Goal: Task Accomplishment & Management: Manage account settings

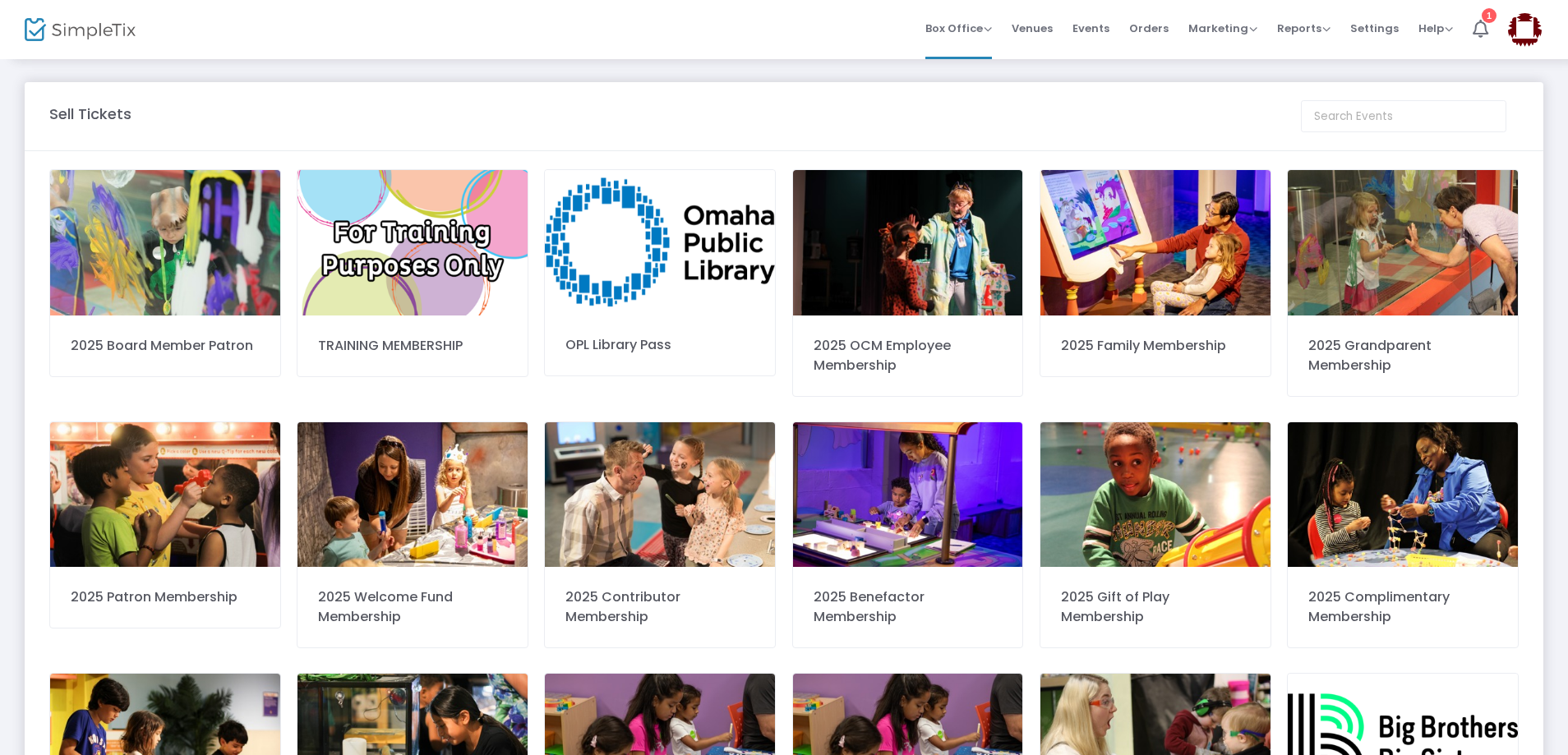
click at [1017, 113] on div "Sell Tickets" at bounding box center [667, 113] width 1252 height 22
click at [766, 118] on div "Sell Tickets" at bounding box center [667, 113] width 1252 height 22
click at [1145, 27] on span "Orders" at bounding box center [1148, 28] width 40 height 42
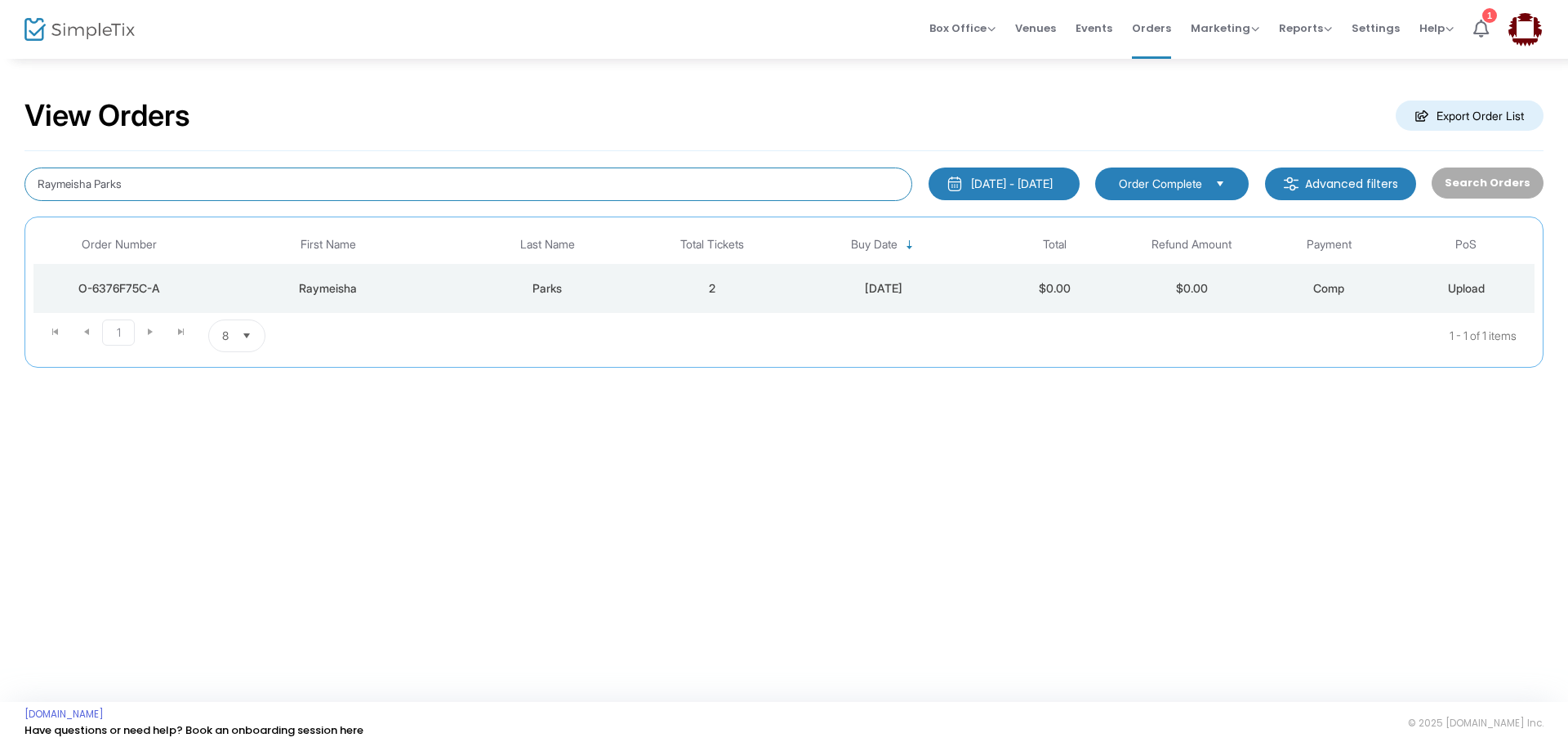
click at [186, 169] on input "Raymeisha Parks" at bounding box center [468, 184] width 888 height 33
drag, startPoint x: 197, startPoint y: 171, endPoint x: 18, endPoint y: 201, distance: 181.5
click at [18, 201] on div "View Orders Export Order List Raymeisha Parks [DATE] - [DATE] Last 30 Days [DAT…" at bounding box center [784, 240] width 1568 height 368
type input "[PERSON_NAME]"
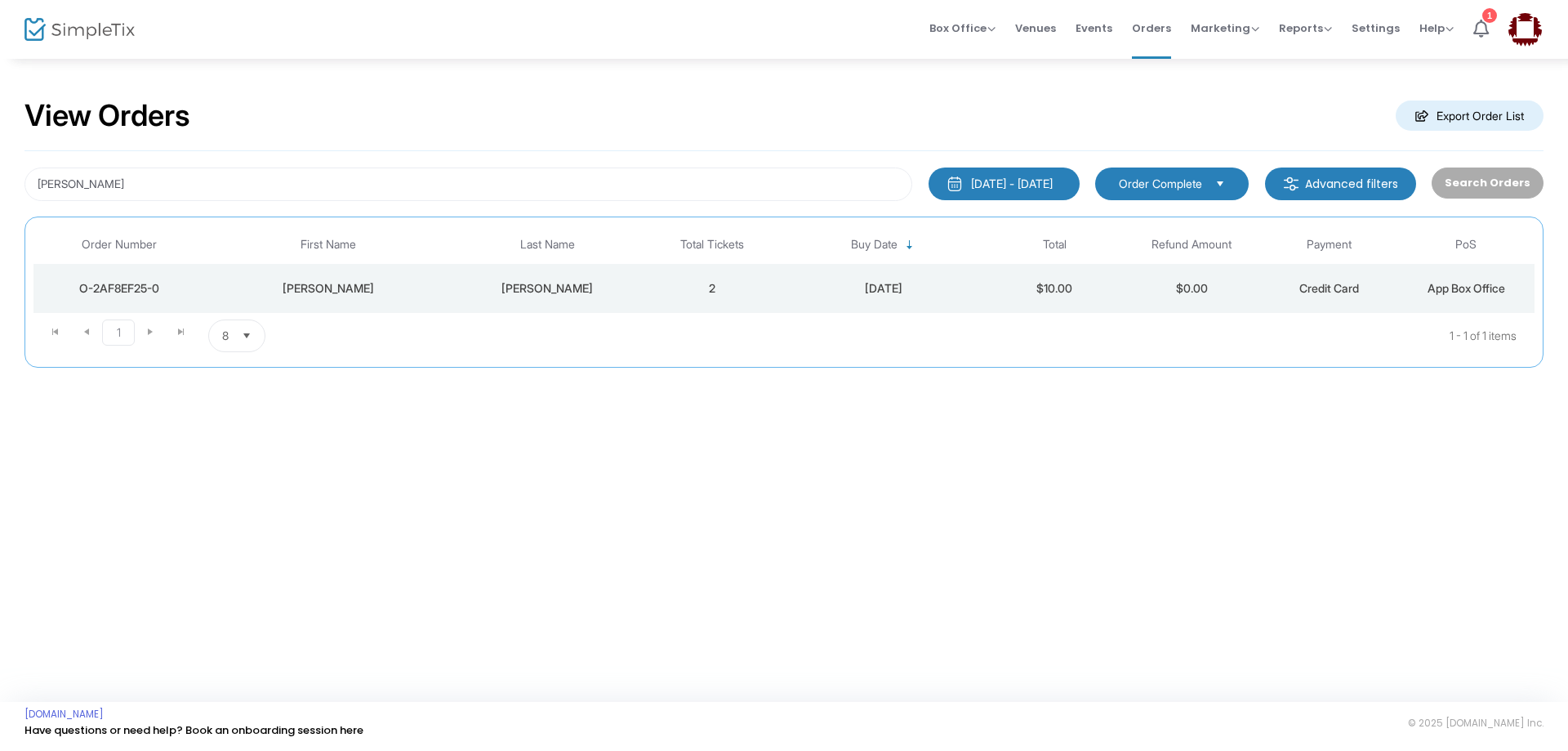
click at [570, 286] on div "[PERSON_NAME]" at bounding box center [547, 288] width 183 height 17
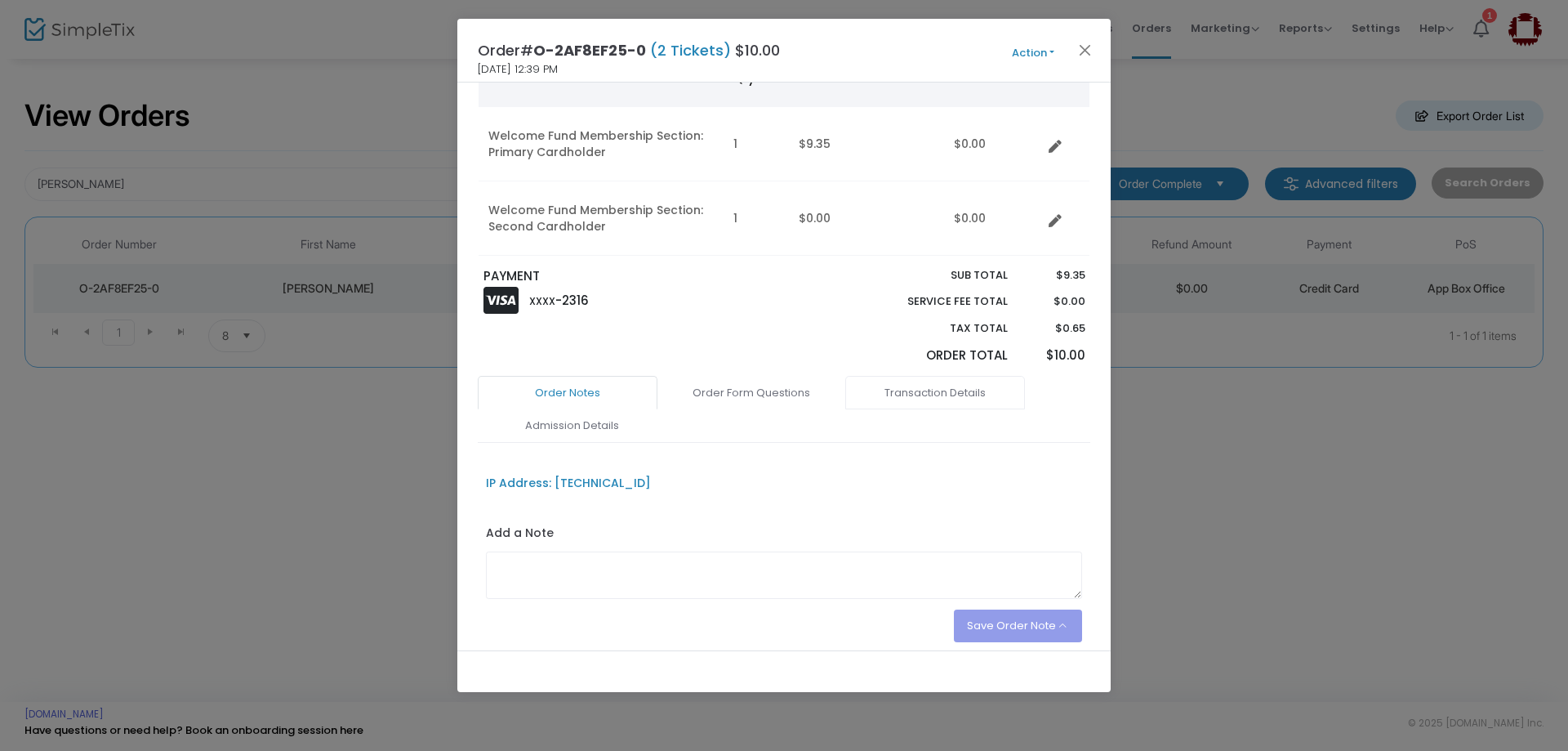
scroll to position [163, 0]
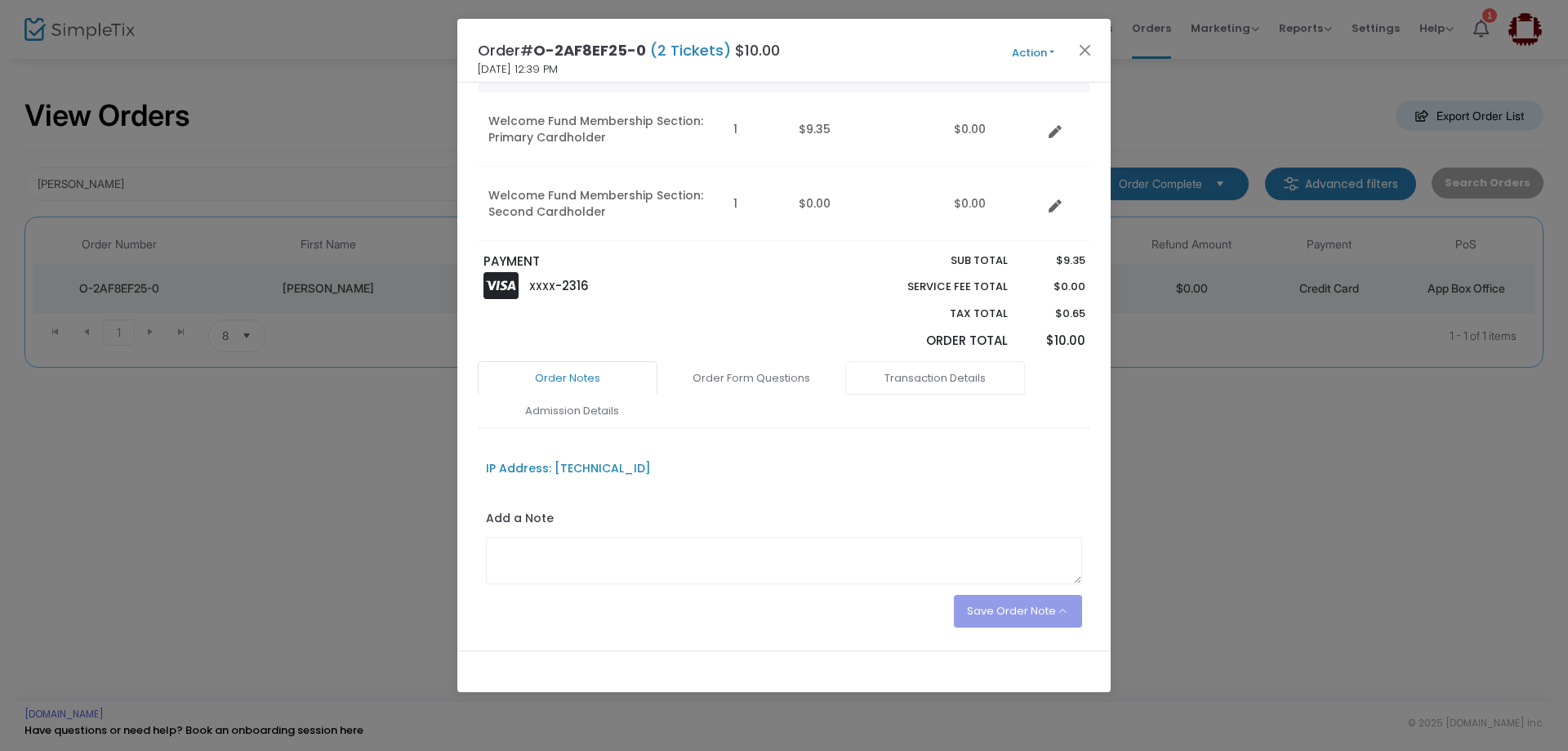
click at [944, 379] on link "Transaction Details" at bounding box center [935, 377] width 180 height 34
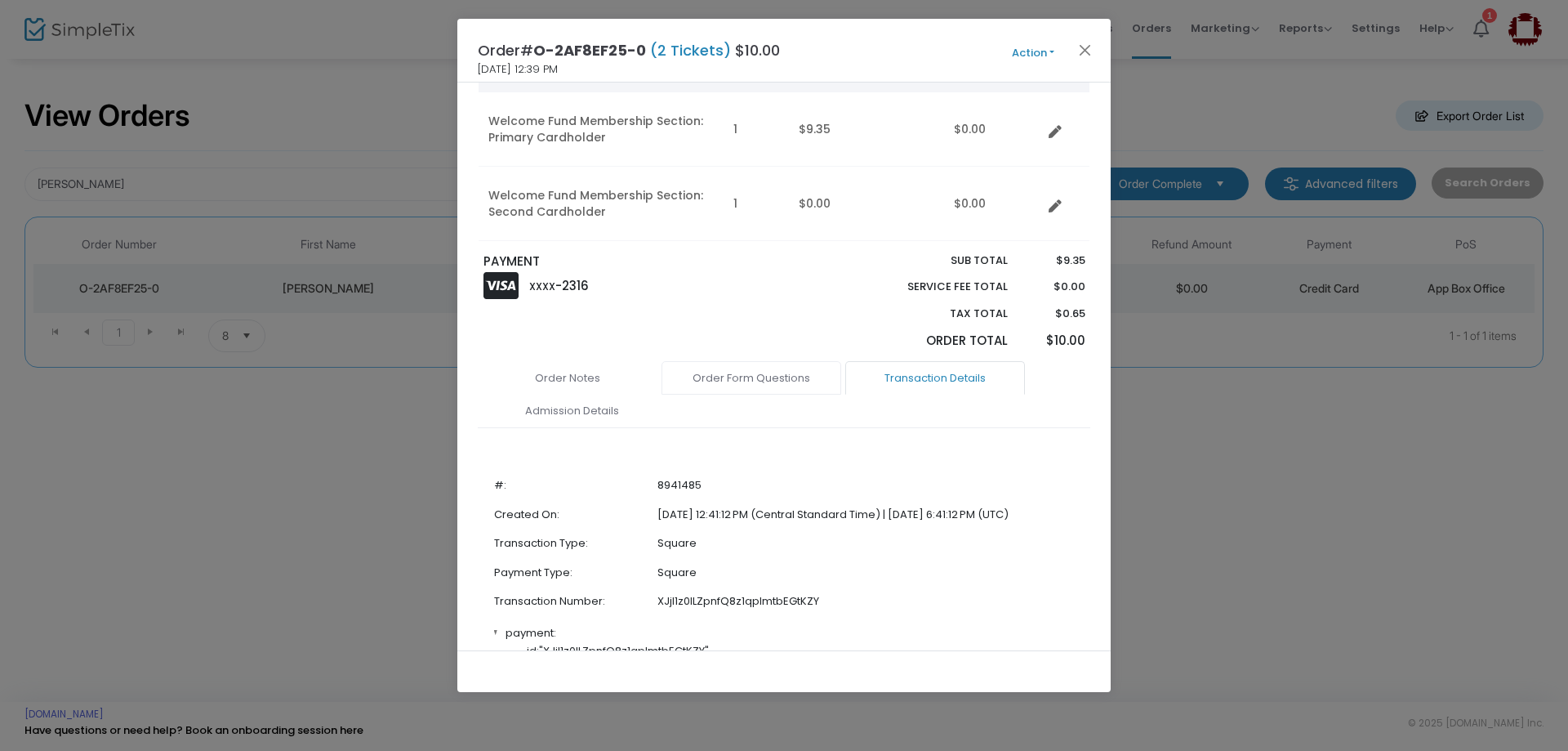
click at [774, 376] on link "Order Form Questions" at bounding box center [752, 377] width 180 height 34
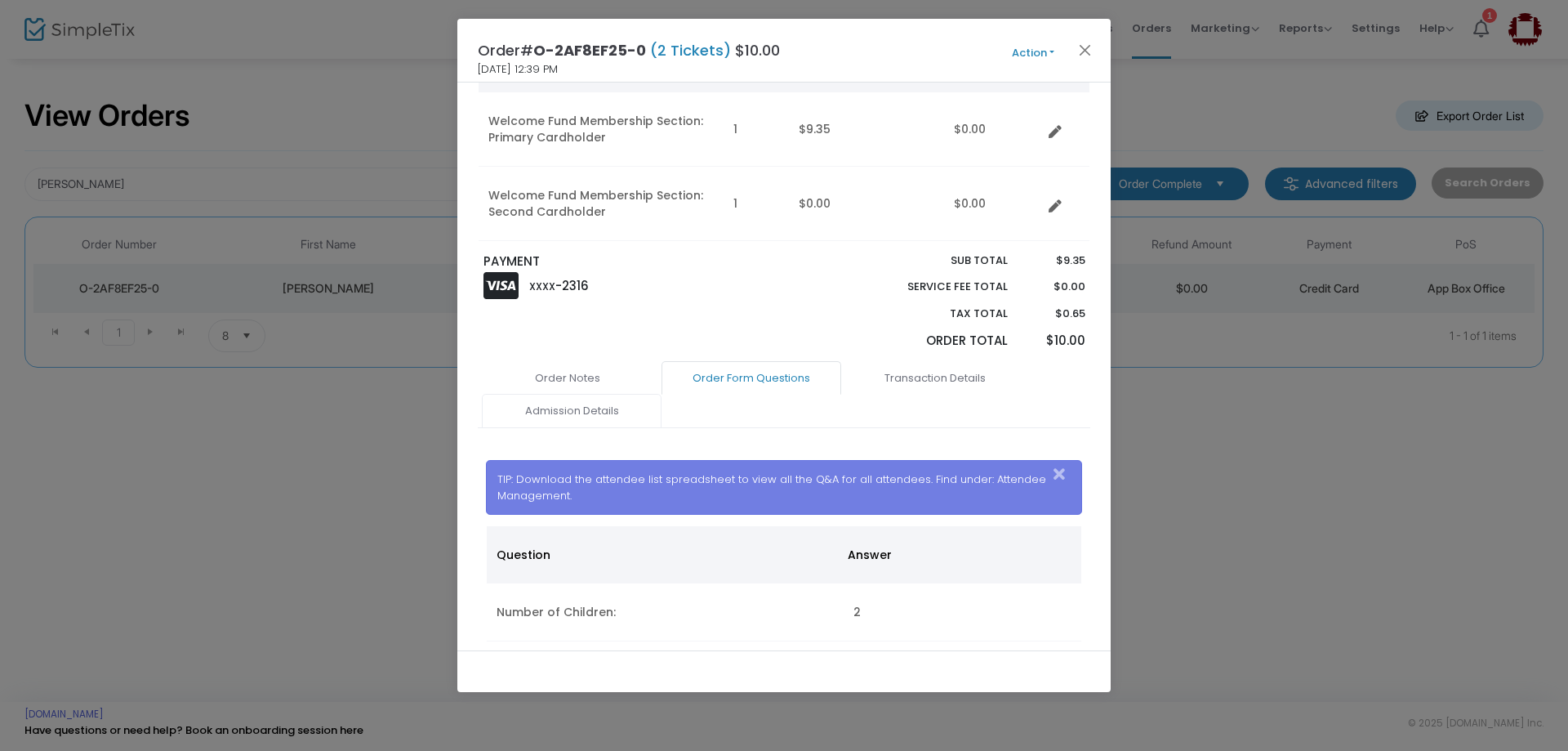
click at [582, 410] on link "Admission Details" at bounding box center [572, 410] width 180 height 34
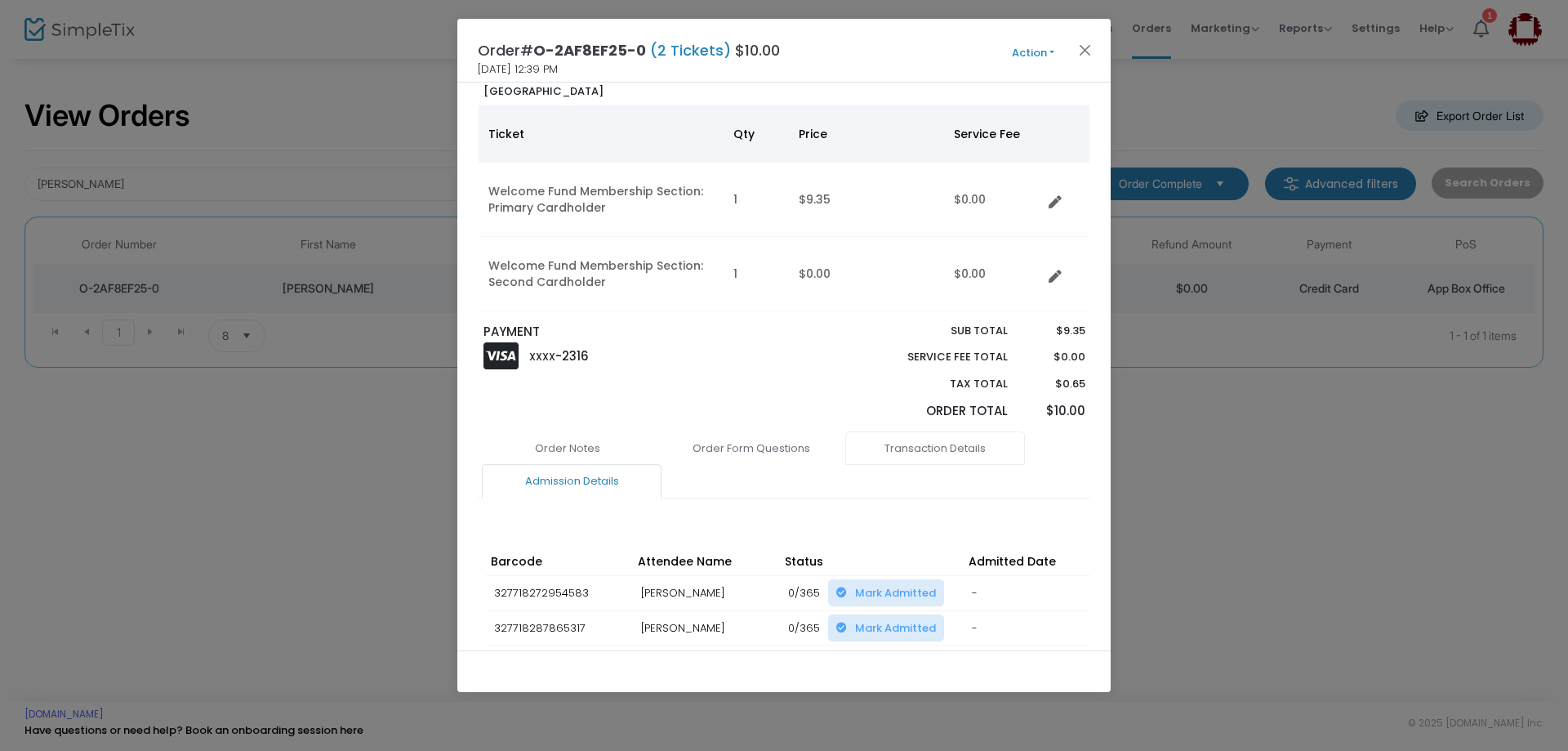
scroll to position [0, 0]
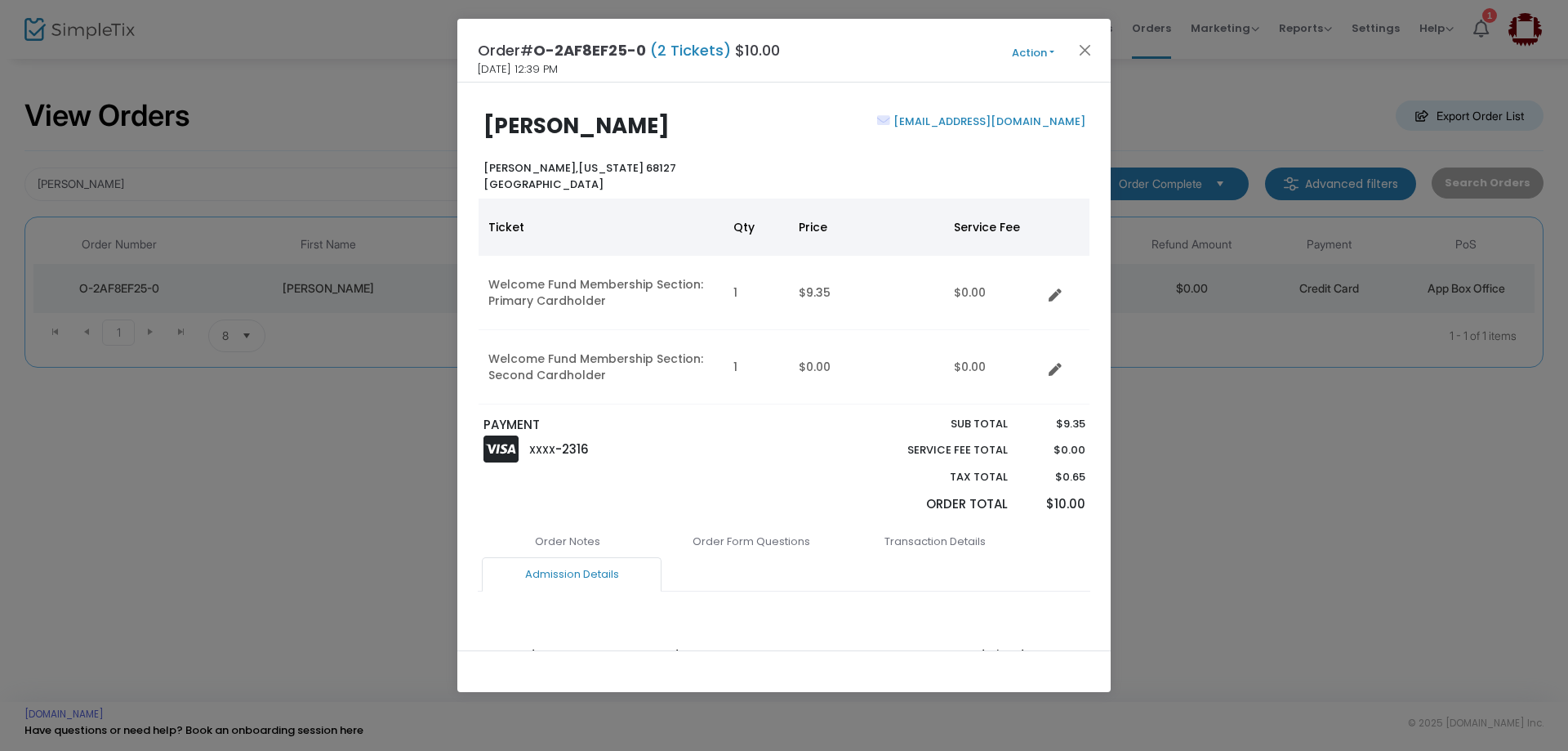
click at [1028, 48] on button "Action" at bounding box center [1033, 53] width 98 height 18
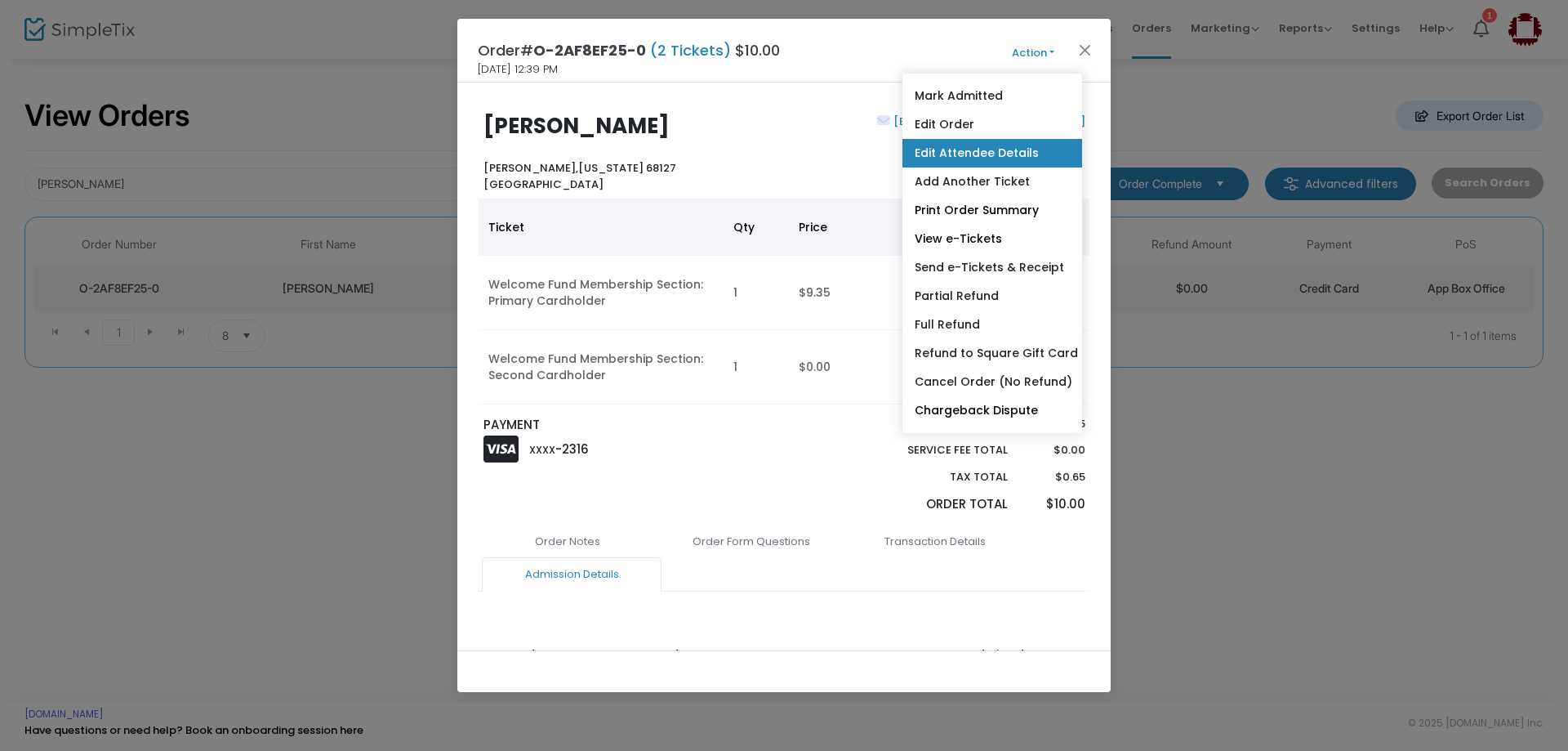
click at [985, 150] on link "Edit Attendee Details" at bounding box center [993, 153] width 180 height 29
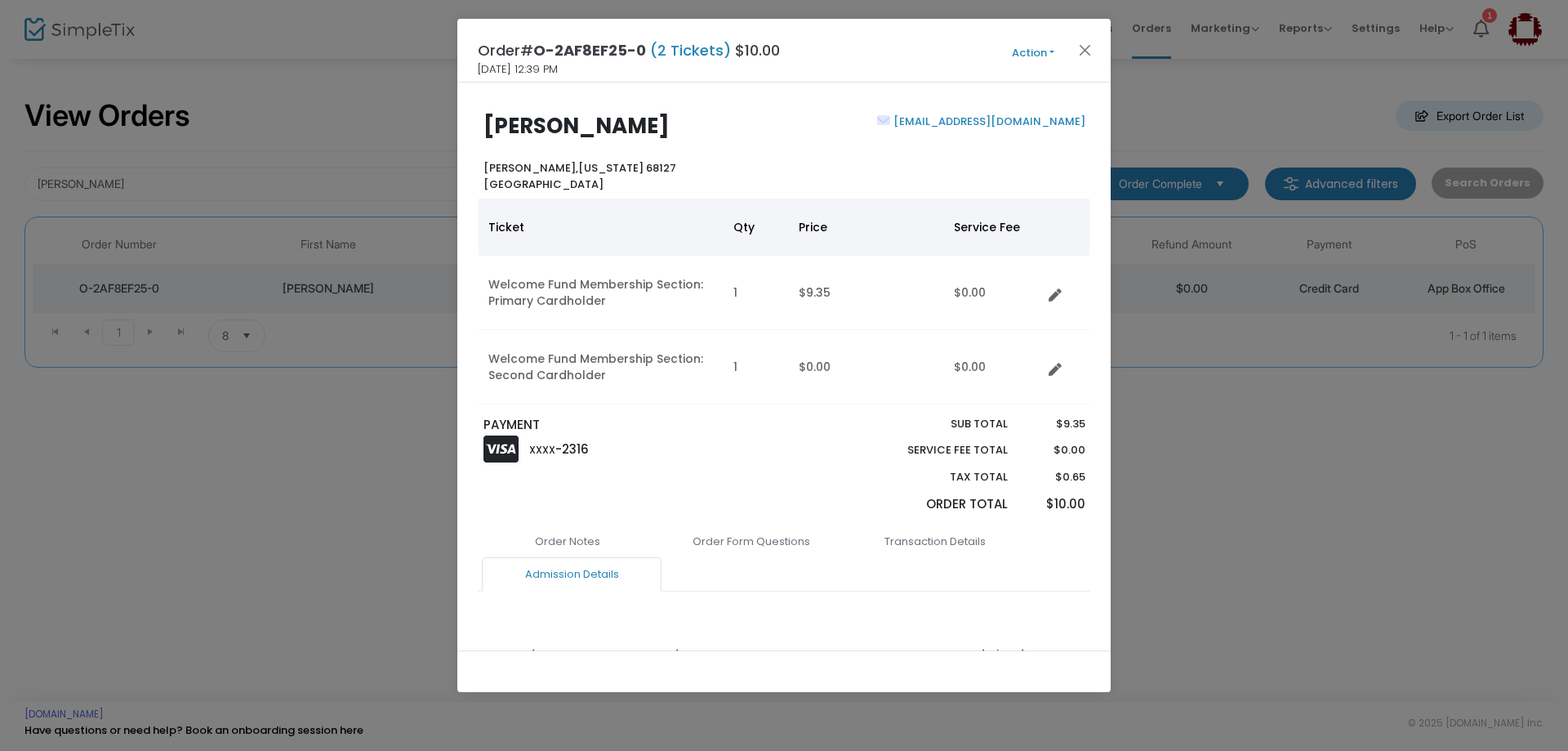
click at [1037, 55] on button "Action" at bounding box center [1033, 53] width 98 height 18
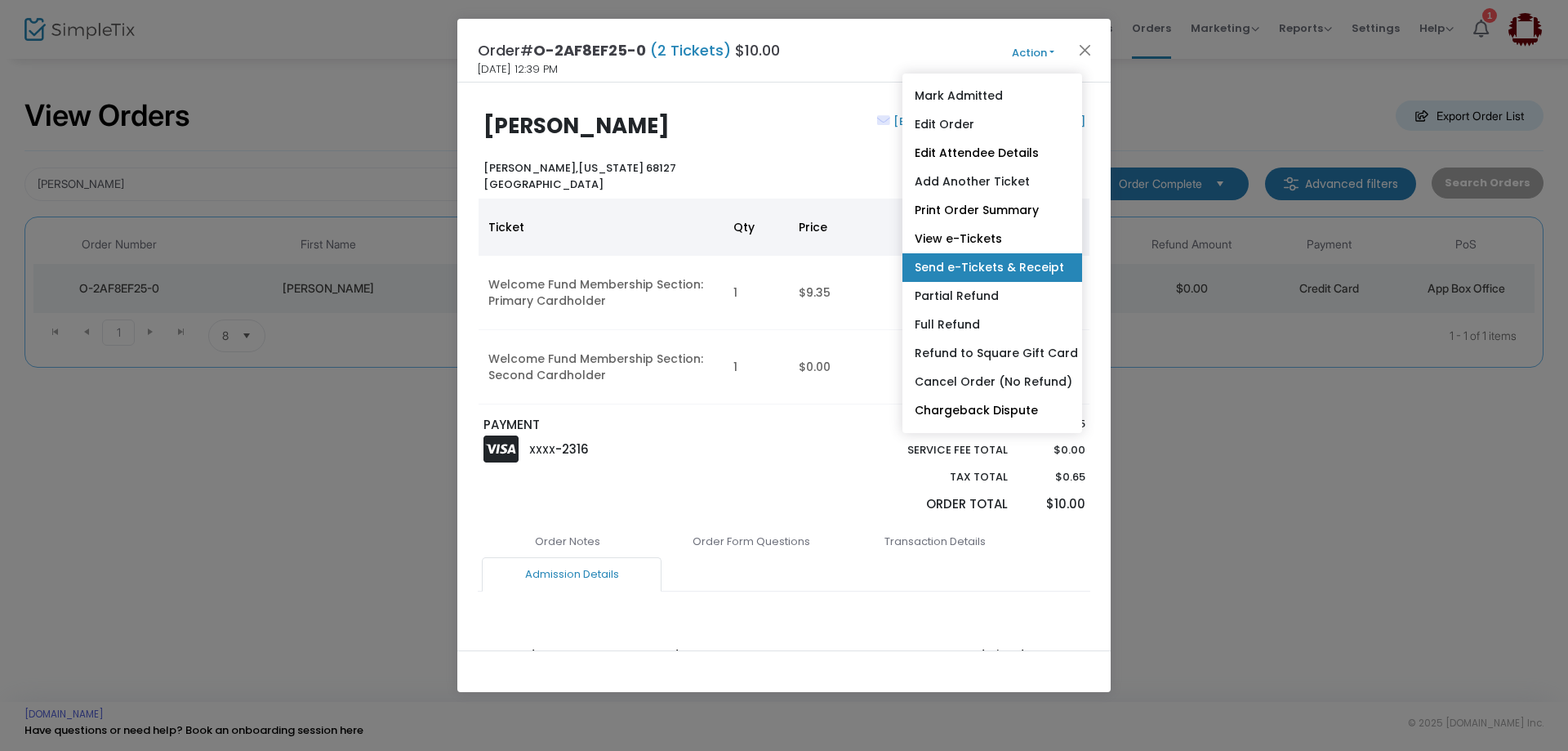
click at [987, 272] on link "Send e-Tickets & Receipt" at bounding box center [993, 267] width 180 height 29
type input "[EMAIL_ADDRESS][DOMAIN_NAME]"
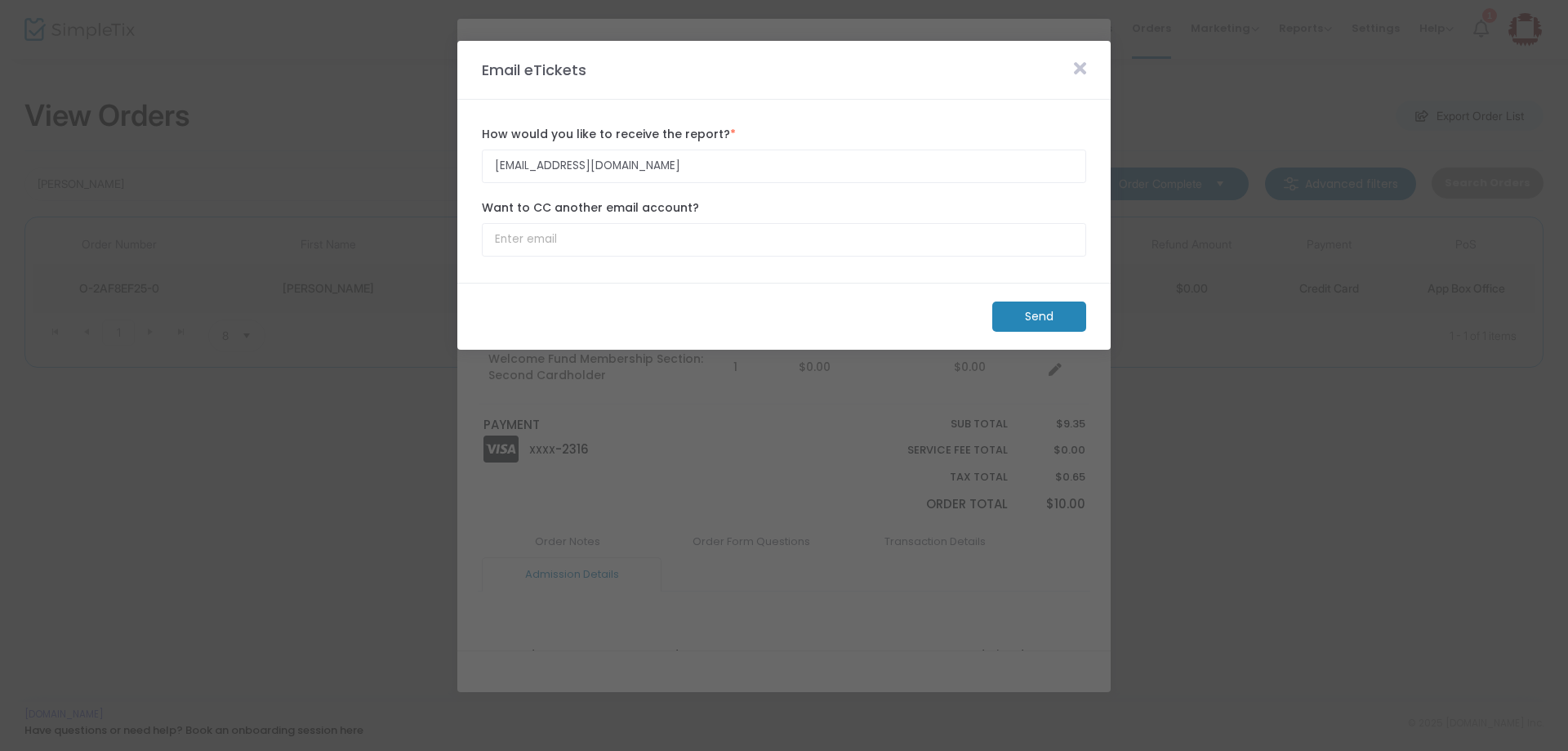
click at [1064, 321] on m-button "Send" at bounding box center [1040, 316] width 94 height 31
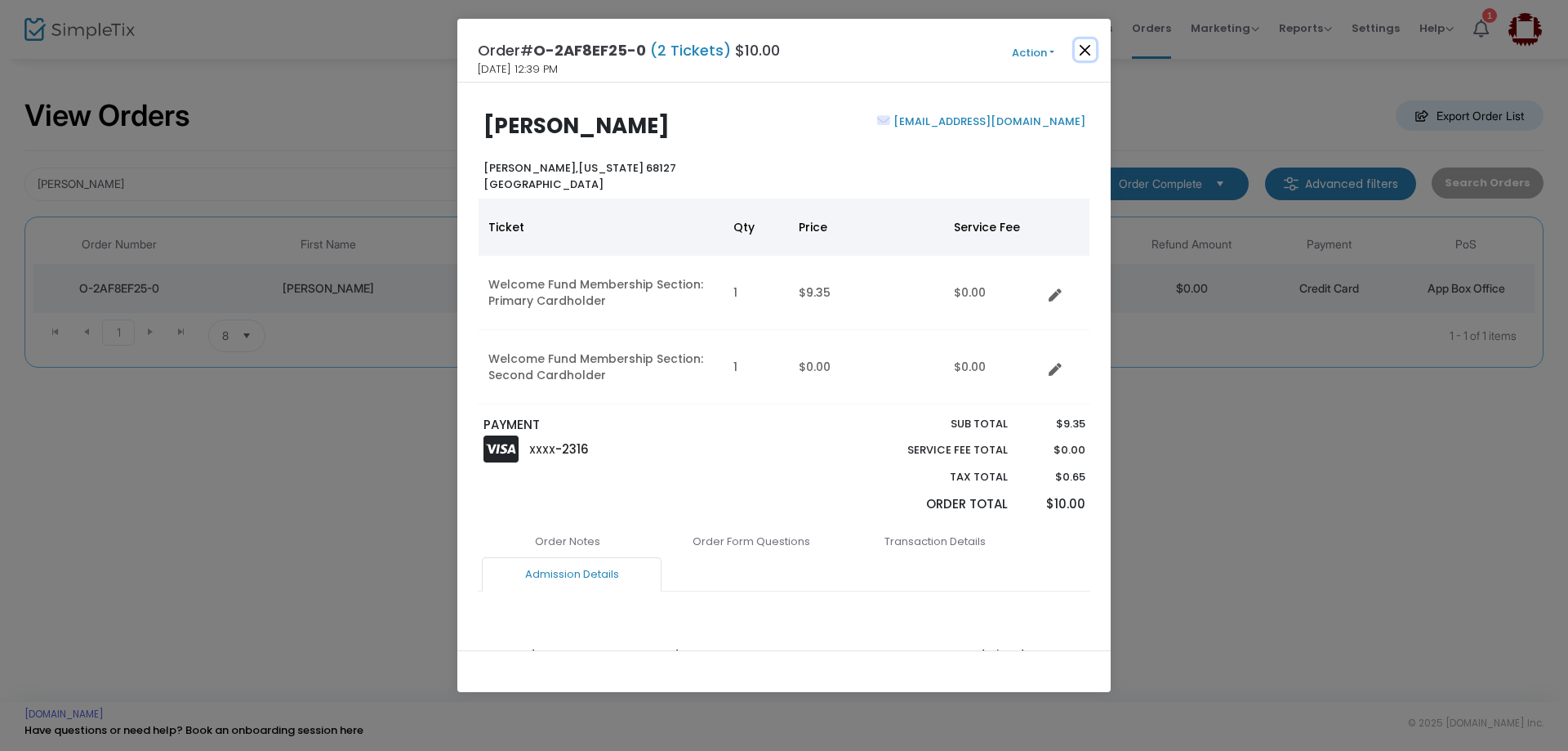
click at [1081, 52] on button "Close" at bounding box center [1085, 50] width 21 height 21
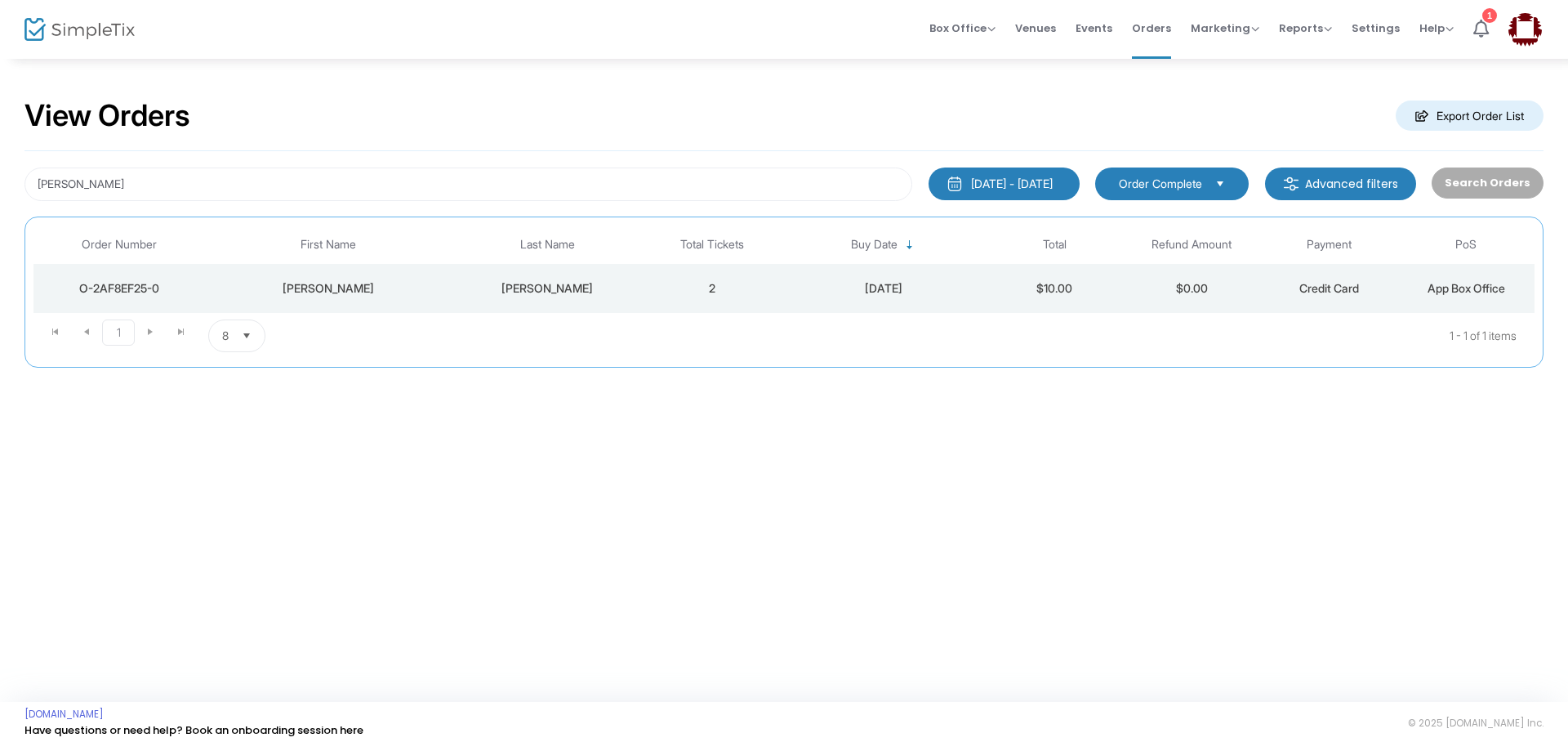
click at [466, 148] on div "View Orders Export Order List" at bounding box center [784, 117] width 1519 height 70
